Goal: Task Accomplishment & Management: Use online tool/utility

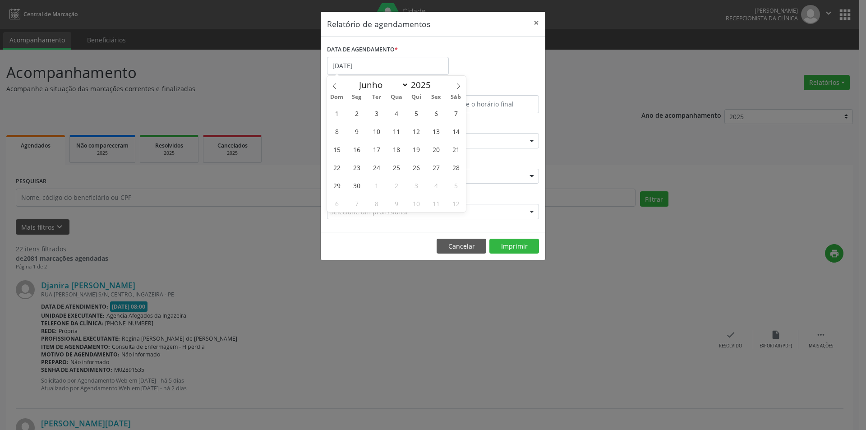
select select "5"
click at [368, 70] on input "[DATE]" at bounding box center [388, 66] width 122 height 18
click at [369, 64] on input "[DATE]" at bounding box center [388, 66] width 122 height 18
click at [377, 69] on input "[DATE]" at bounding box center [388, 66] width 122 height 18
click at [625, 140] on div "Relatório de agendamentos × DATA DE AGENDAMENTO * [DATE] De ATÉ ESPECIALIDADE P…" at bounding box center [433, 215] width 866 height 430
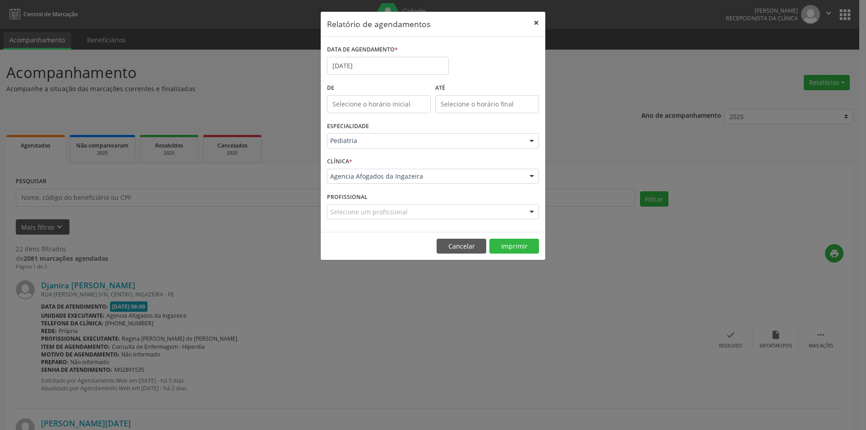
click at [535, 23] on button "×" at bounding box center [536, 23] width 18 height 22
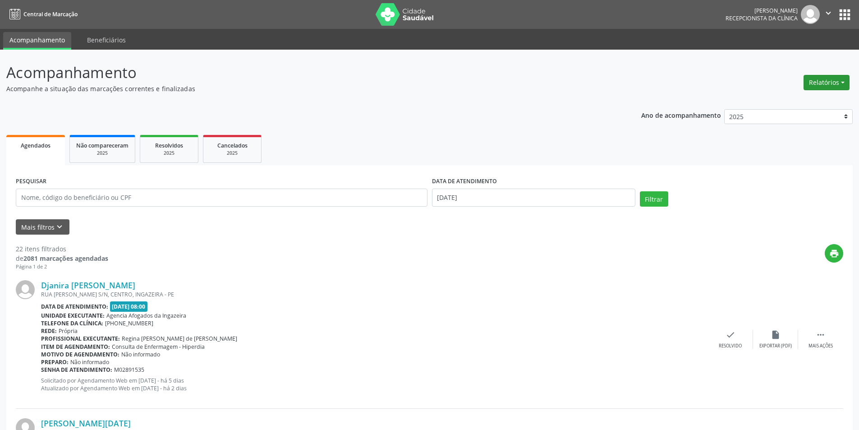
click at [828, 80] on button "Relatórios" at bounding box center [827, 82] width 46 height 15
click at [804, 100] on link "Agendamentos" at bounding box center [801, 102] width 97 height 13
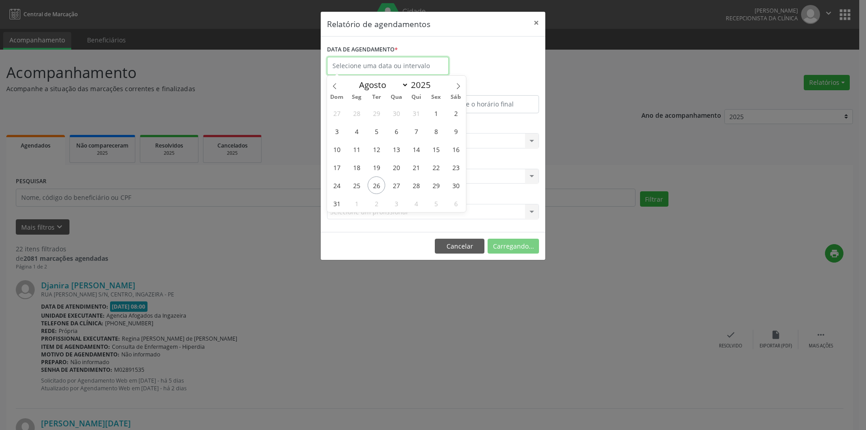
click at [395, 67] on input "text" at bounding box center [388, 66] width 122 height 18
click at [400, 184] on span "27" at bounding box center [396, 185] width 18 height 18
type input "[DATE]"
click at [400, 184] on span "27" at bounding box center [396, 185] width 18 height 18
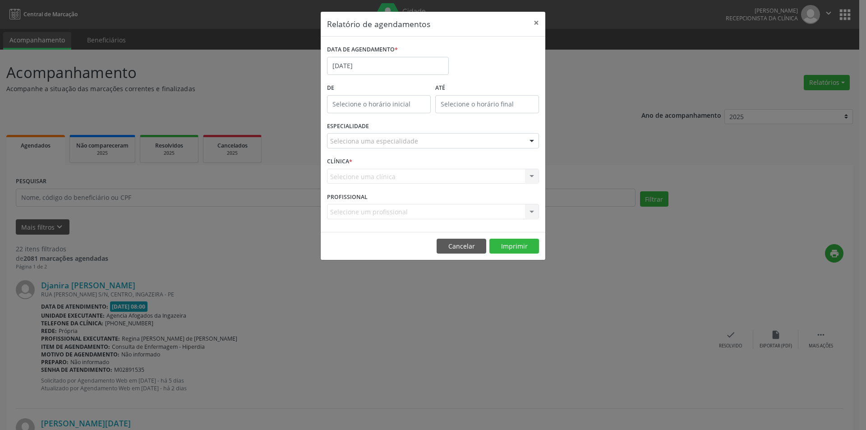
click at [420, 138] on div "Seleciona uma especialidade" at bounding box center [433, 140] width 212 height 15
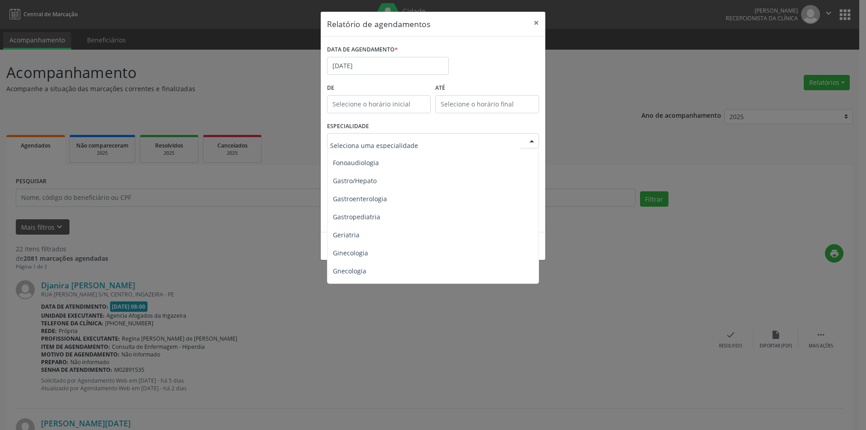
scroll to position [541, 0]
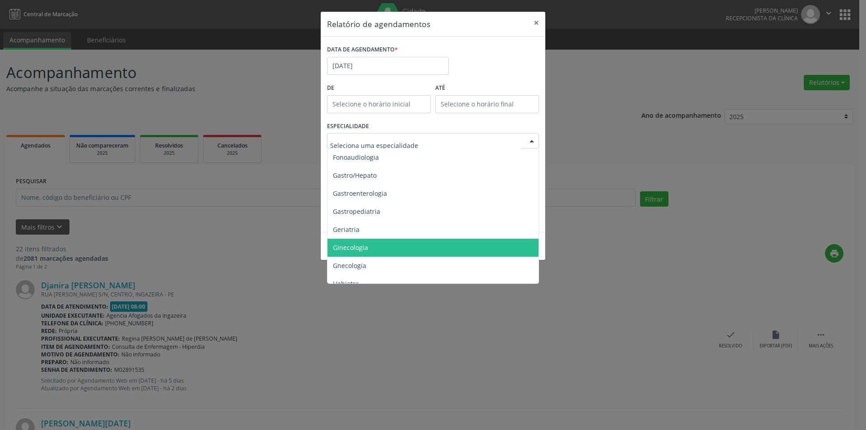
click at [373, 251] on span "Ginecologia" at bounding box center [433, 248] width 212 height 18
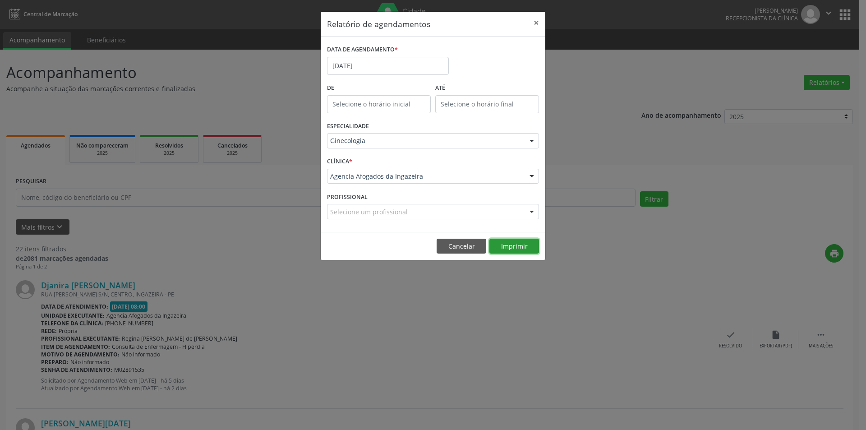
click at [503, 245] on button "Imprimir" at bounding box center [514, 246] width 50 height 15
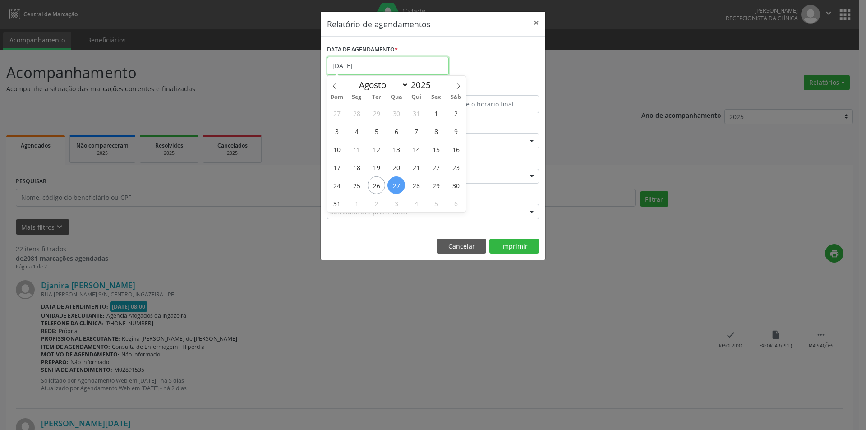
click at [383, 69] on input "[DATE]" at bounding box center [388, 66] width 122 height 18
click at [374, 185] on span "26" at bounding box center [376, 185] width 18 height 18
type input "[DATE]"
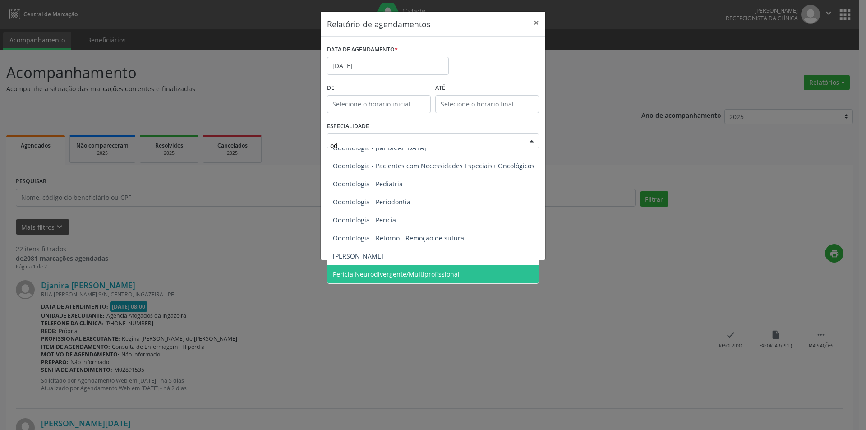
scroll to position [215, 0]
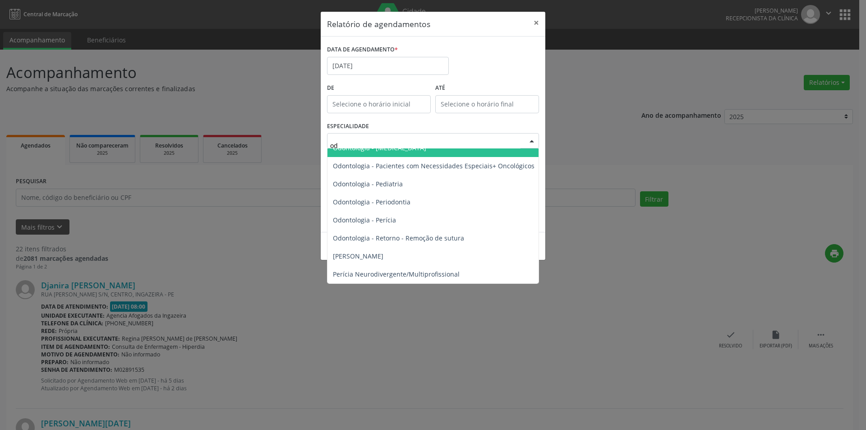
type input "odo"
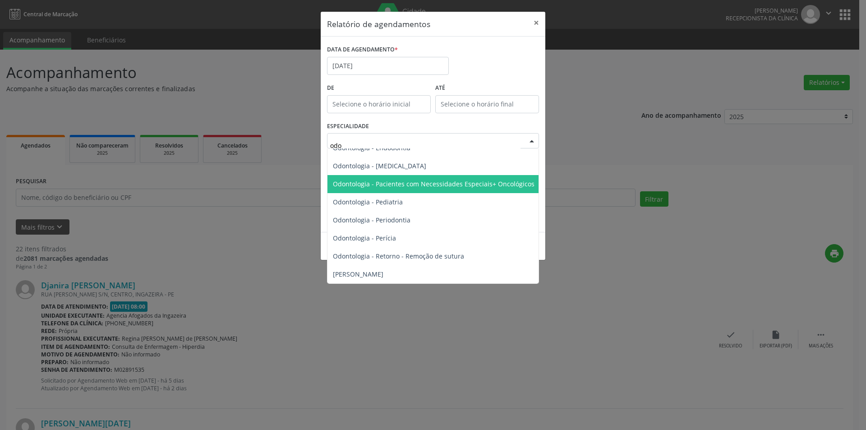
scroll to position [179, 0]
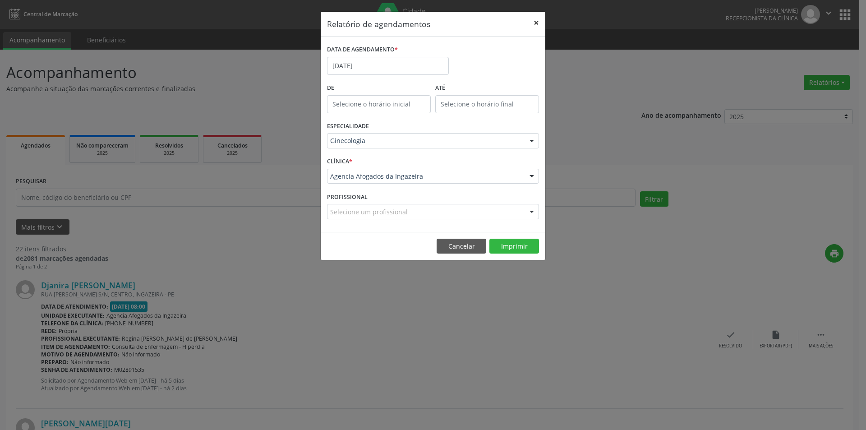
click at [539, 23] on button "×" at bounding box center [536, 23] width 18 height 22
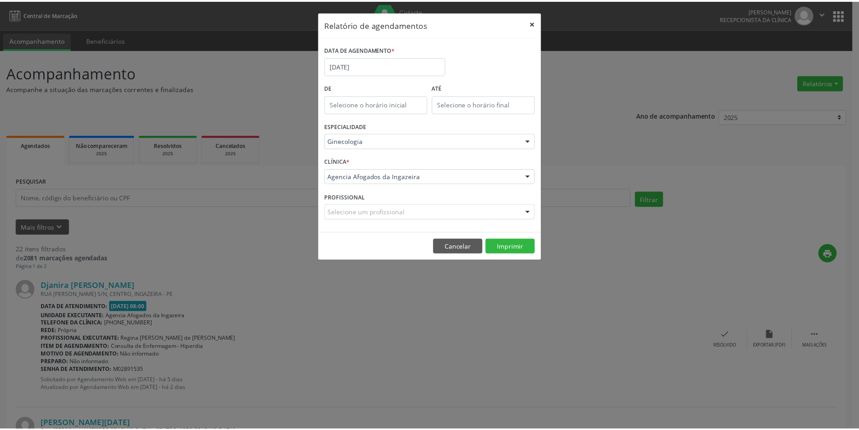
scroll to position [0, 0]
